Goal: Find specific page/section: Find specific page/section

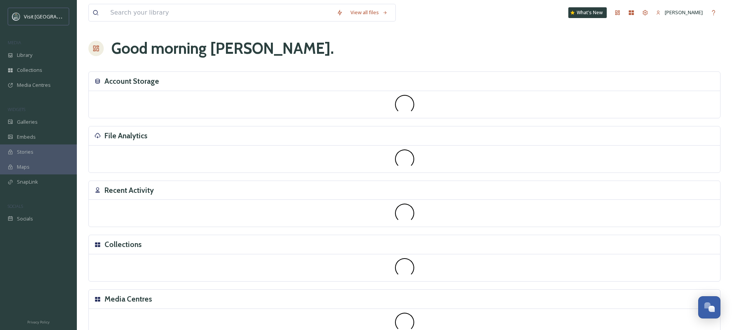
click at [86, 127] on div "View all files What's New [PERSON_NAME] Good morning [PERSON_NAME] . Account St…" at bounding box center [405, 172] width 656 height 344
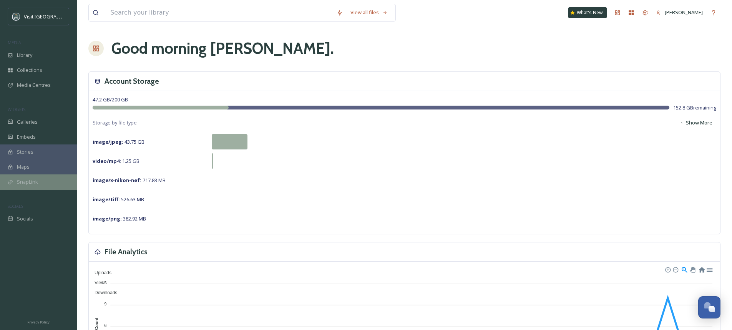
click at [33, 180] on span "SnapLink" at bounding box center [27, 181] width 21 height 7
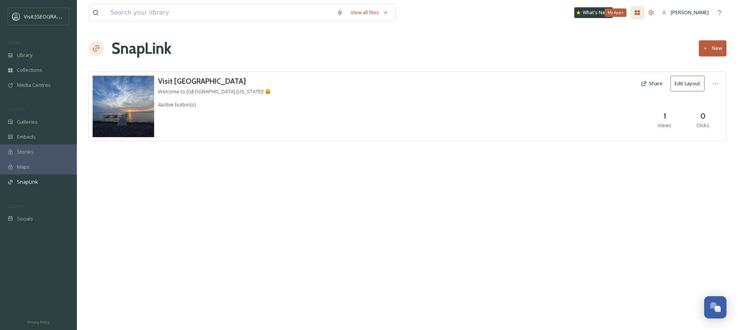
click at [644, 14] on div "My Apps" at bounding box center [638, 13] width 14 height 14
click at [45, 59] on div "Library" at bounding box center [38, 55] width 77 height 15
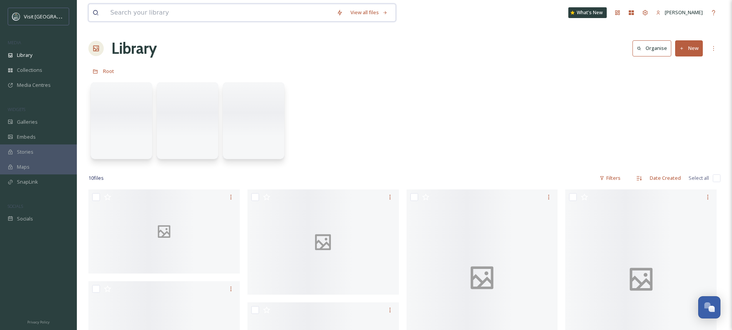
click at [151, 11] on input at bounding box center [219, 12] width 226 height 17
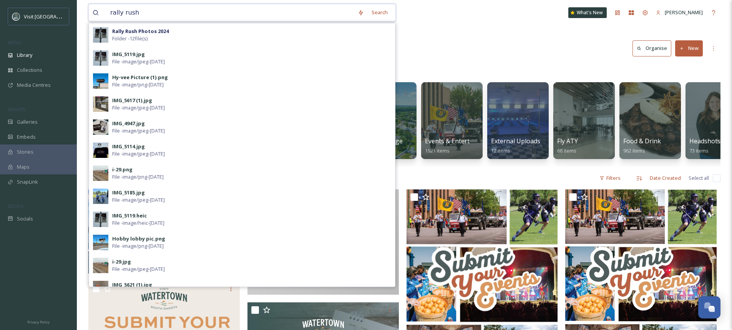
type input "rally rush"
click at [214, 42] on div "Rally Rush Photos 2024 Folder - 12 file(s)" at bounding box center [251, 35] width 279 height 15
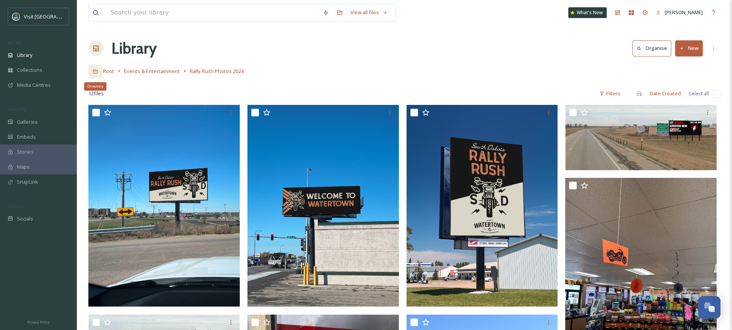
click at [97, 72] on icon at bounding box center [95, 72] width 5 height 4
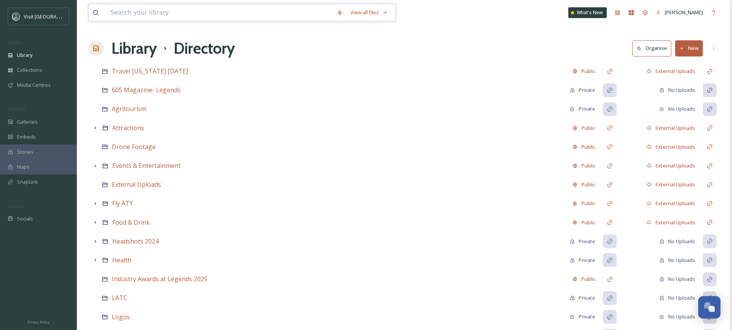
click at [163, 15] on input at bounding box center [219, 12] width 226 height 17
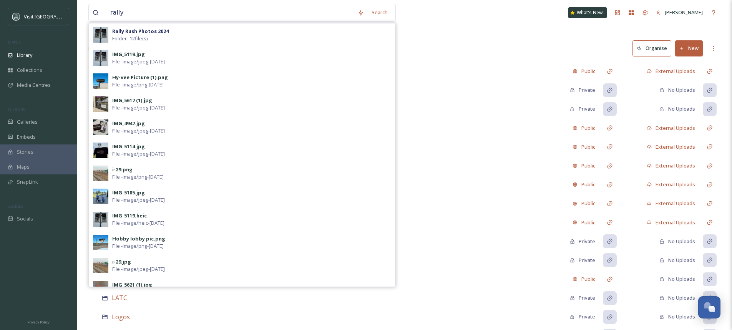
click at [510, 28] on div "rally Search Rally Rush Photos 2024 Folder - 12 file(s) IMG_5119.jpg File - ima…" at bounding box center [405, 221] width 656 height 443
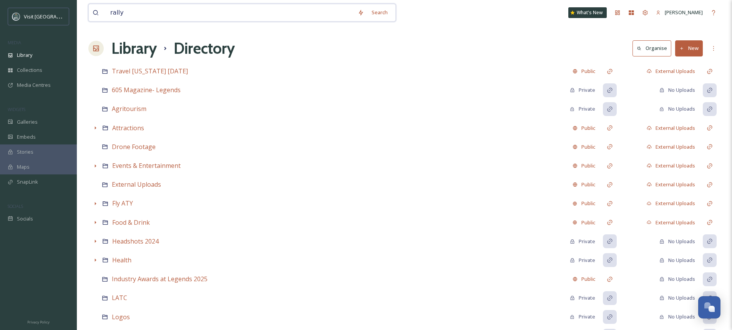
click at [144, 14] on input "rally" at bounding box center [230, 12] width 248 height 17
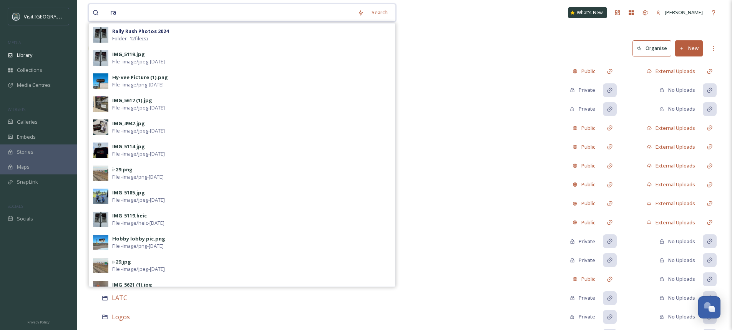
type input "r"
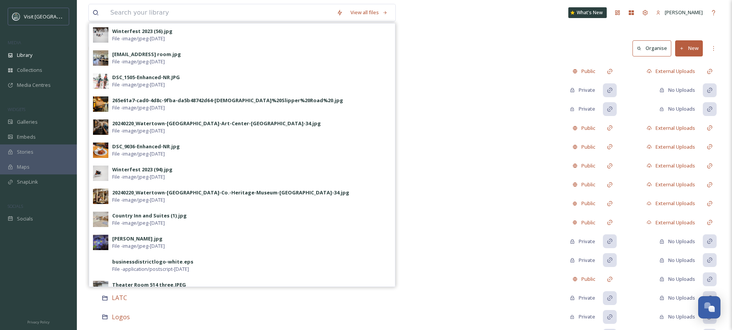
click at [550, 38] on div "Library Directory Organise New" at bounding box center [404, 48] width 632 height 23
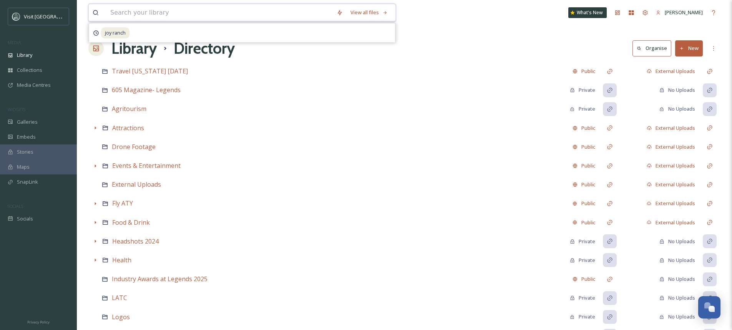
click at [156, 13] on input at bounding box center [219, 12] width 226 height 17
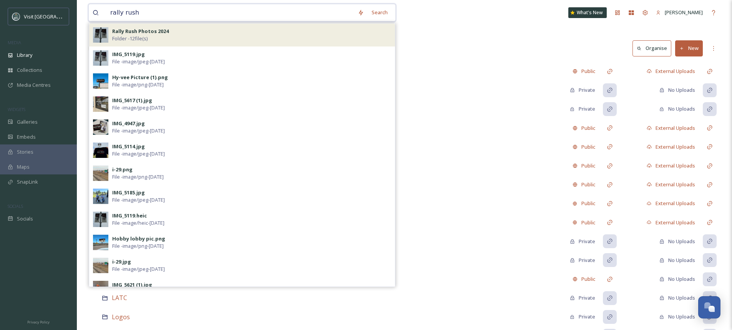
type input "rally rush"
click at [171, 38] on div "Rally Rush Photos 2024 Folder - 12 file(s)" at bounding box center [251, 35] width 279 height 15
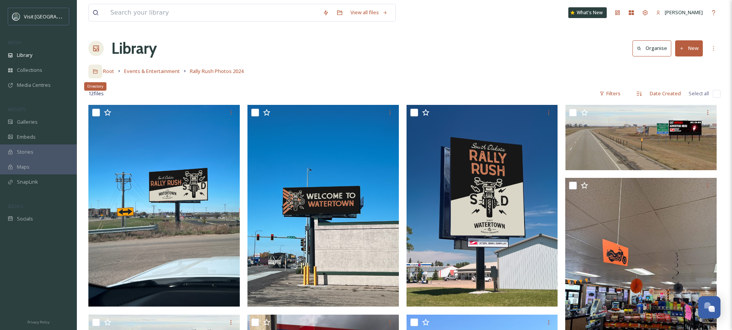
click at [95, 72] on icon at bounding box center [95, 71] width 5 height 5
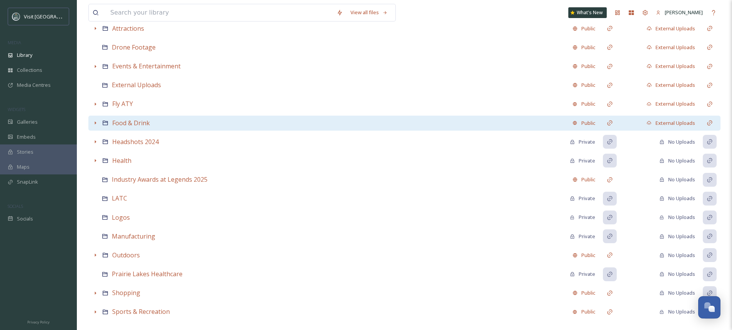
scroll to position [112, 0]
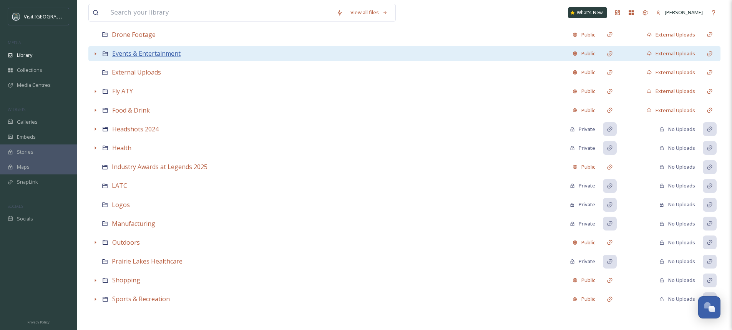
click at [123, 55] on span "Events & Entertainment" at bounding box center [146, 53] width 68 height 8
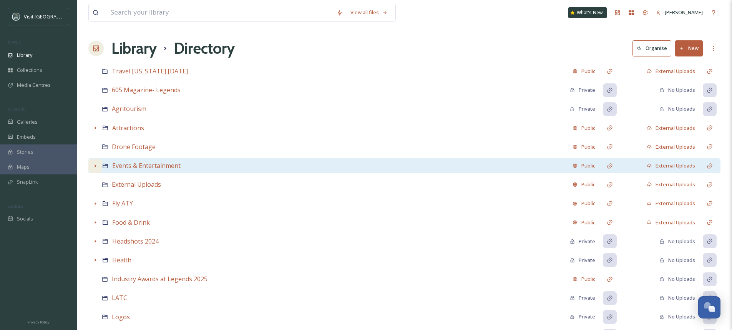
click at [95, 168] on icon at bounding box center [95, 166] width 6 height 6
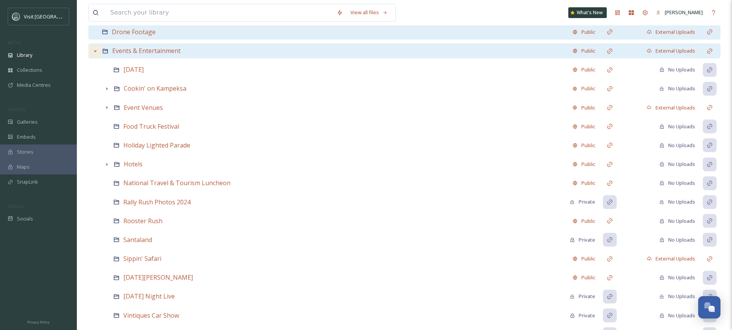
scroll to position [115, 0]
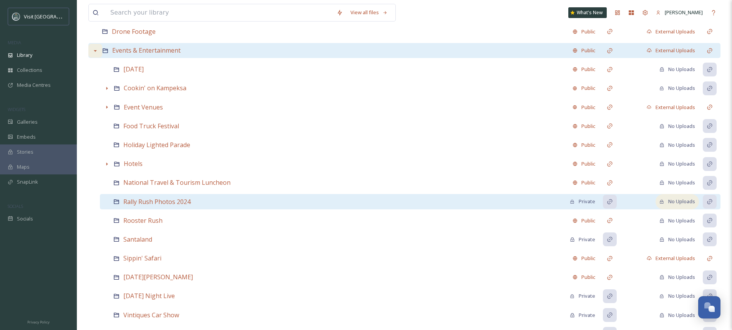
click at [677, 203] on div "No Uploads" at bounding box center [678, 201] width 36 height 7
click at [711, 201] on icon at bounding box center [710, 202] width 6 height 6
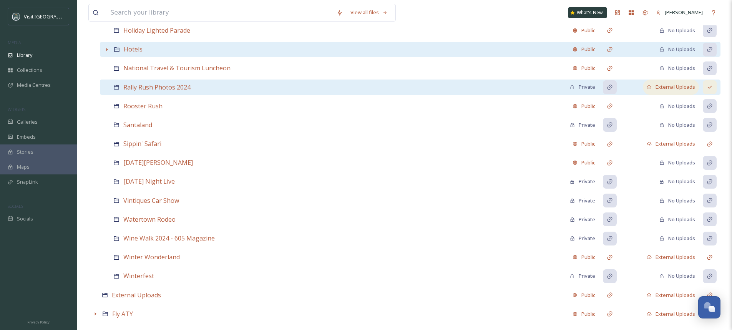
scroll to position [231, 0]
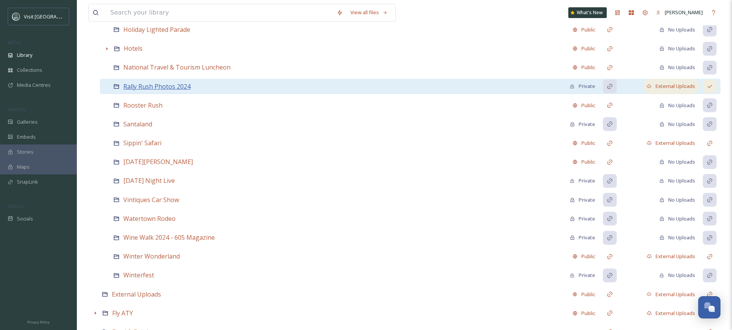
click at [160, 89] on span "Rally Rush Photos 2024" at bounding box center [156, 86] width 67 height 8
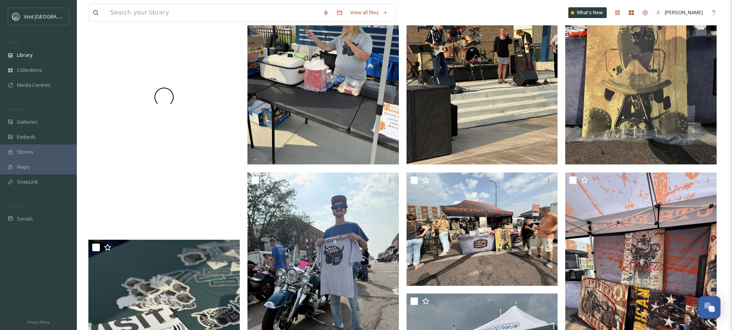
scroll to position [141, 0]
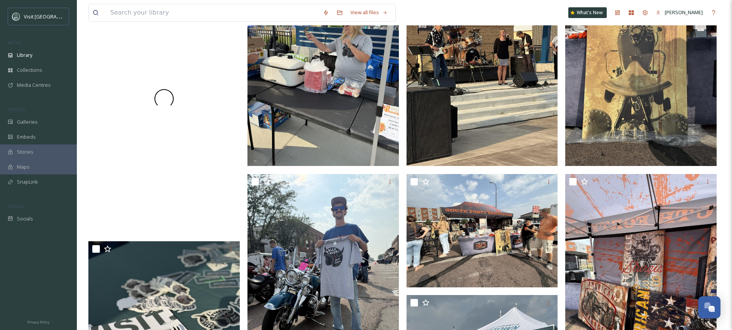
click at [166, 98] on span at bounding box center [164, 99] width 22 height 22
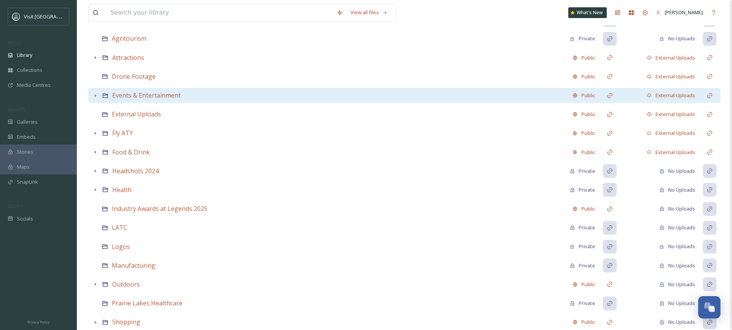
scroll to position [77, 0]
